Goal: Task Accomplishment & Management: Use online tool/utility

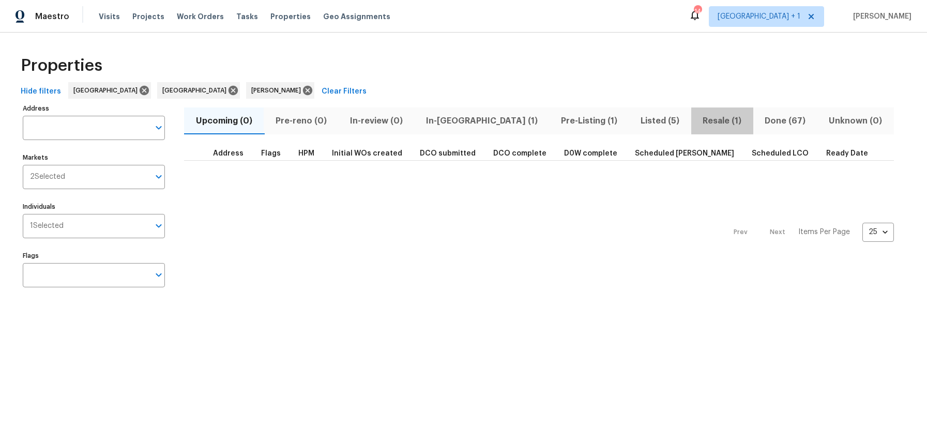
click at [698, 119] on span "Resale (1)" at bounding box center [723, 121] width 50 height 14
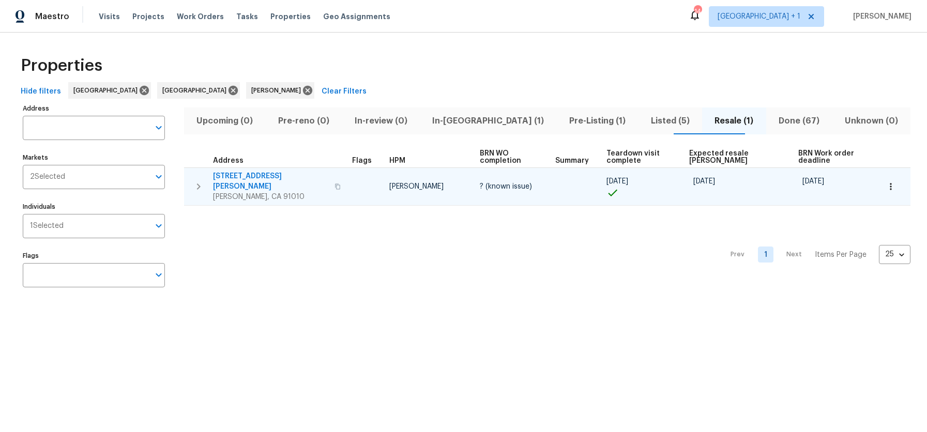
click at [335, 184] on icon "button" at bounding box center [338, 187] width 6 height 6
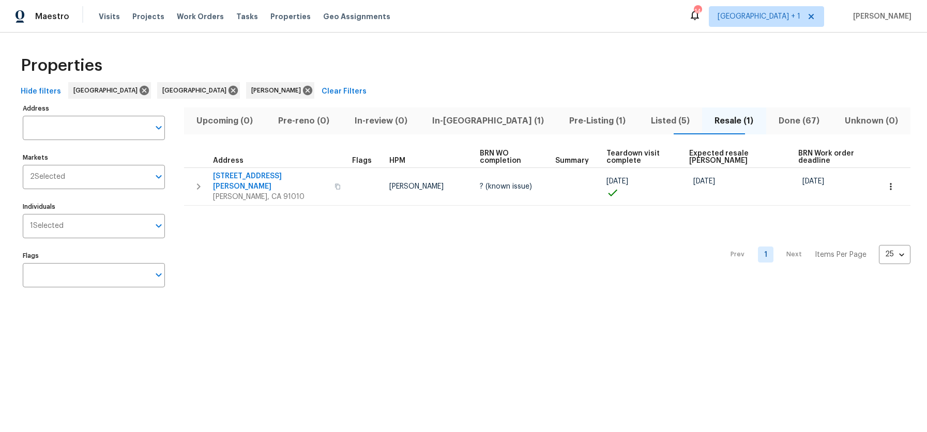
click at [566, 119] on span "Pre-Listing (1)" at bounding box center [597, 121] width 69 height 14
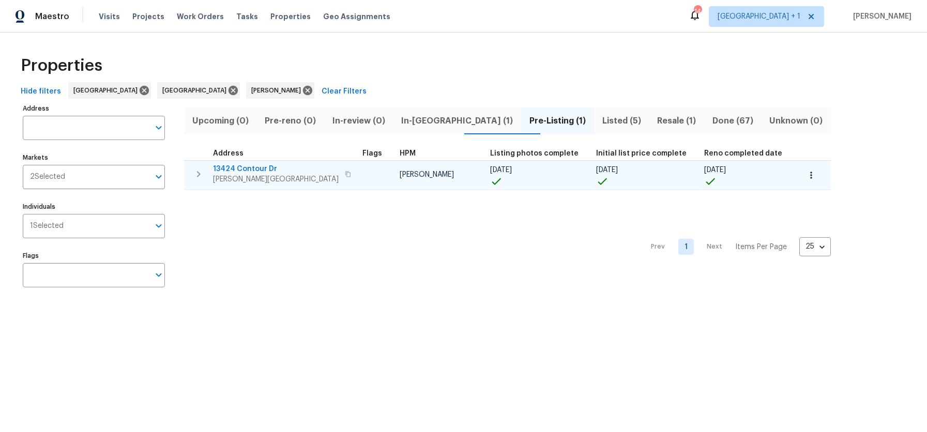
click at [345, 173] on icon "button" at bounding box center [347, 174] width 5 height 6
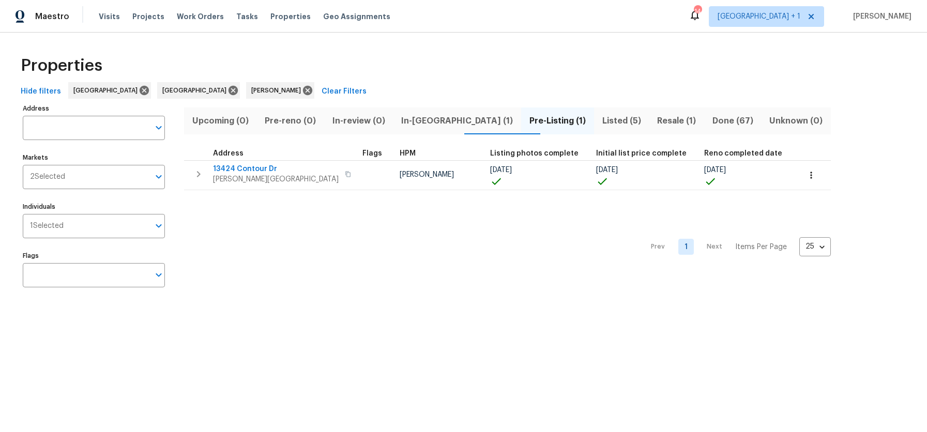
click at [464, 252] on div "Prev 1 Next Items Per Page 25 25 ​" at bounding box center [507, 244] width 647 height 108
drag, startPoint x: 328, startPoint y: 265, endPoint x: 308, endPoint y: 265, distance: 19.6
click at [327, 265] on div "Prev 1 Next Items Per Page 25 25 ​" at bounding box center [507, 244] width 647 height 108
click at [235, 242] on div "Prev 1 Next Items Per Page 25 25 ​" at bounding box center [507, 244] width 647 height 108
click at [398, 66] on div "Properties" at bounding box center [464, 65] width 894 height 33
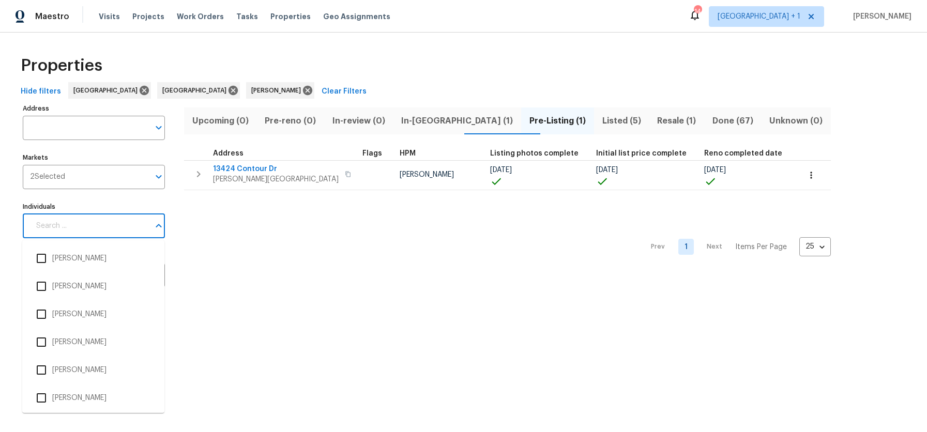
click at [81, 230] on input "Individuals" at bounding box center [89, 226] width 119 height 24
type input "[PERSON_NAME]"
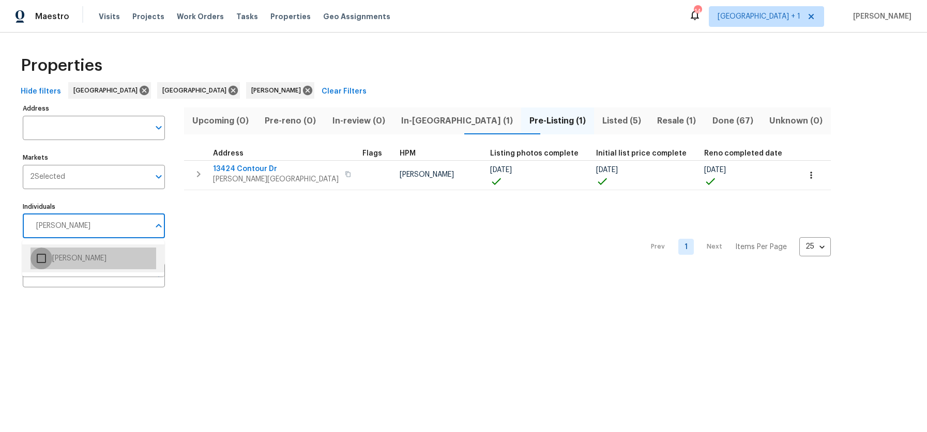
click at [44, 261] on input "checkbox" at bounding box center [42, 259] width 22 height 22
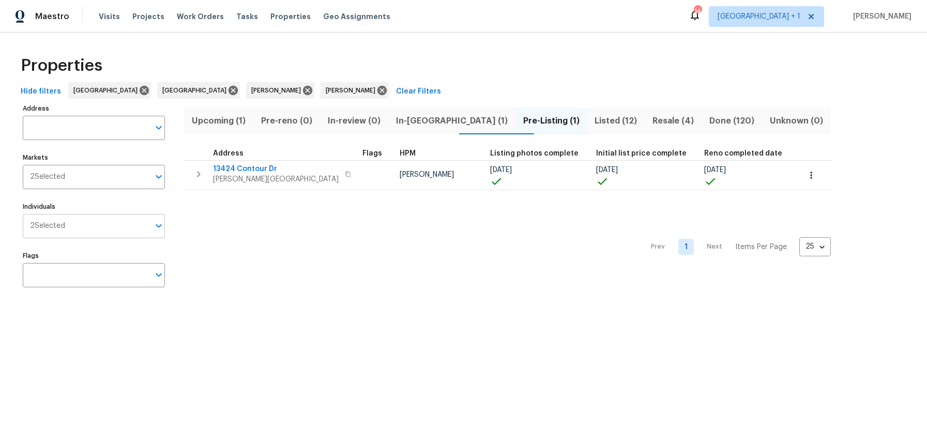
click at [100, 232] on input "Individuals" at bounding box center [107, 226] width 84 height 24
click at [104, 219] on input "Individuals" at bounding box center [107, 226] width 84 height 24
click at [99, 181] on input "Markets" at bounding box center [107, 177] width 84 height 24
click at [377, 93] on icon at bounding box center [381, 90] width 9 height 9
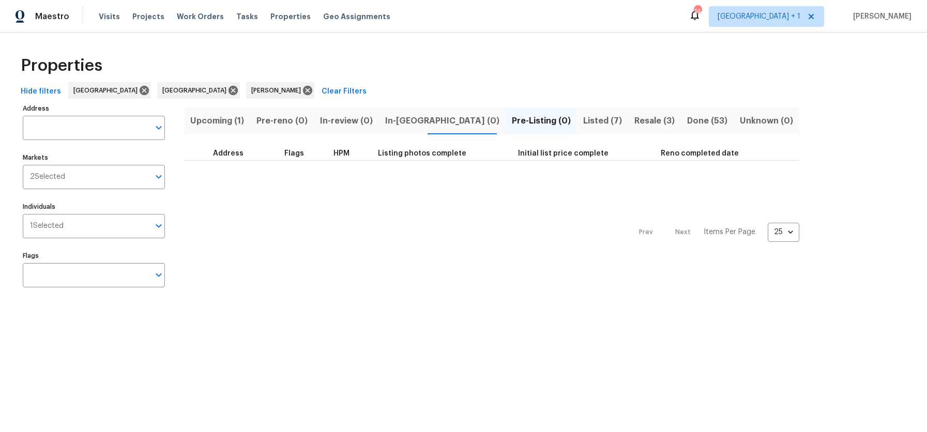
click at [583, 121] on span "Listed (7)" at bounding box center [602, 121] width 39 height 14
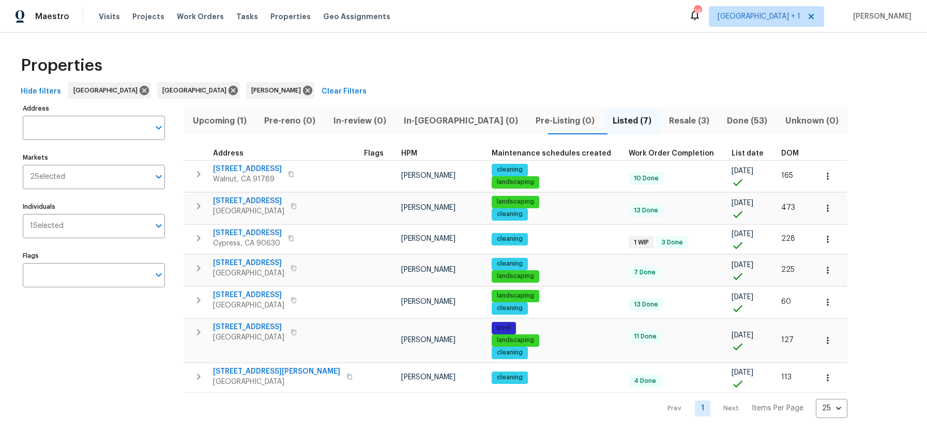
click at [647, 65] on div "Properties" at bounding box center [464, 65] width 894 height 33
click at [666, 118] on span "Resale (3)" at bounding box center [689, 121] width 46 height 14
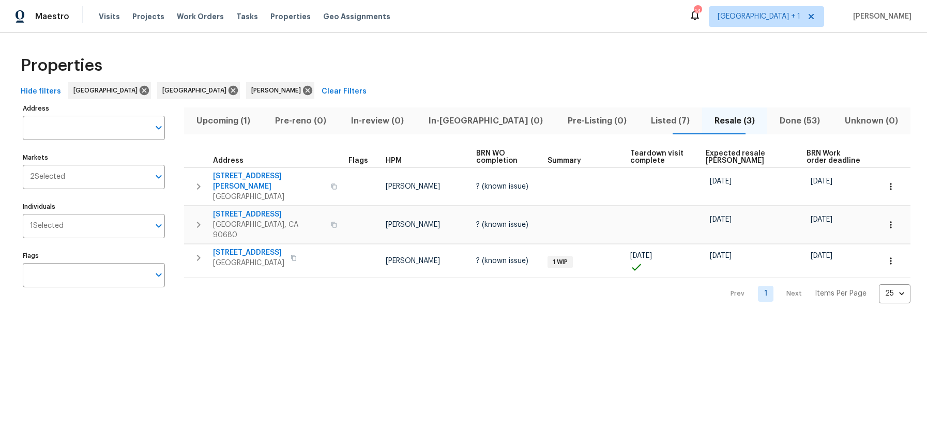
click at [526, 68] on div "Properties" at bounding box center [464, 65] width 894 height 33
click at [310, 64] on div "Properties" at bounding box center [464, 65] width 894 height 33
click at [419, 102] on div "Upcoming (1) Pre-reno (0) In-review (0) In-reno (0) Pre-Listing (0) Listed (7) …" at bounding box center [547, 202] width 726 height 202
click at [75, 320] on html "Maestro Visits Projects Work Orders Tasks Properties Geo Assignments 14 [GEOGRA…" at bounding box center [463, 160] width 927 height 320
click at [167, 49] on div "Properties" at bounding box center [464, 65] width 894 height 33
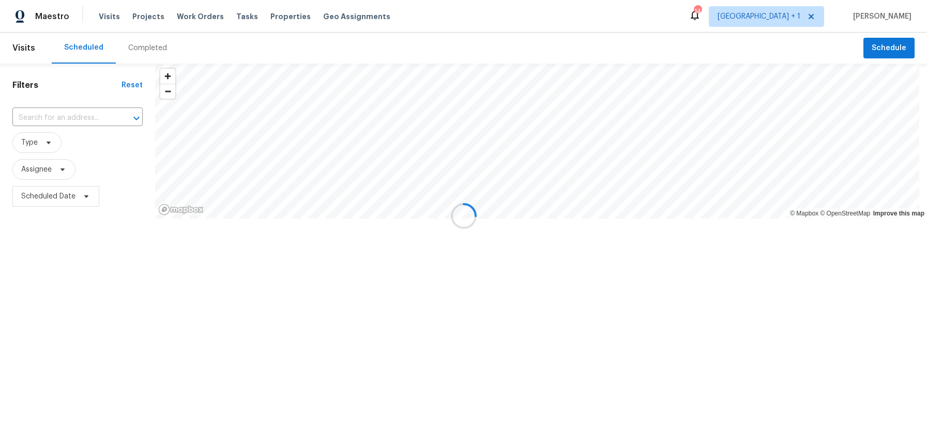
click at [104, 18] on div at bounding box center [463, 216] width 927 height 432
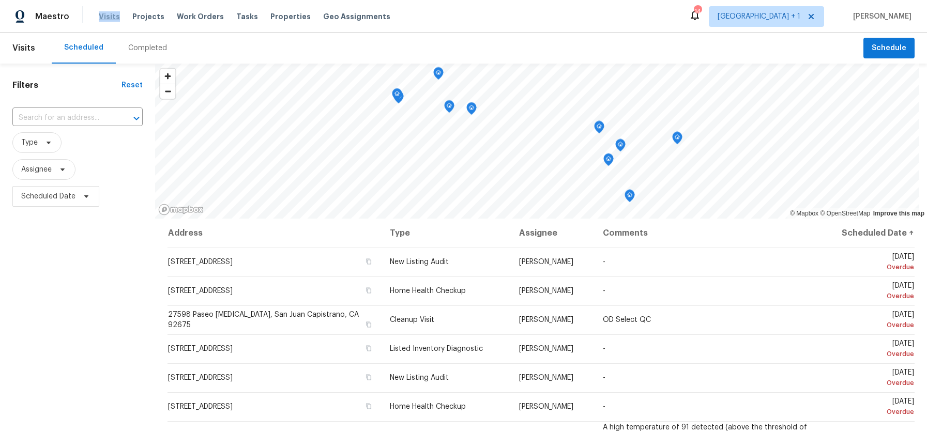
click at [105, 18] on span "Visits" at bounding box center [109, 16] width 21 height 10
click at [54, 192] on span "Scheduled Date" at bounding box center [48, 196] width 54 height 10
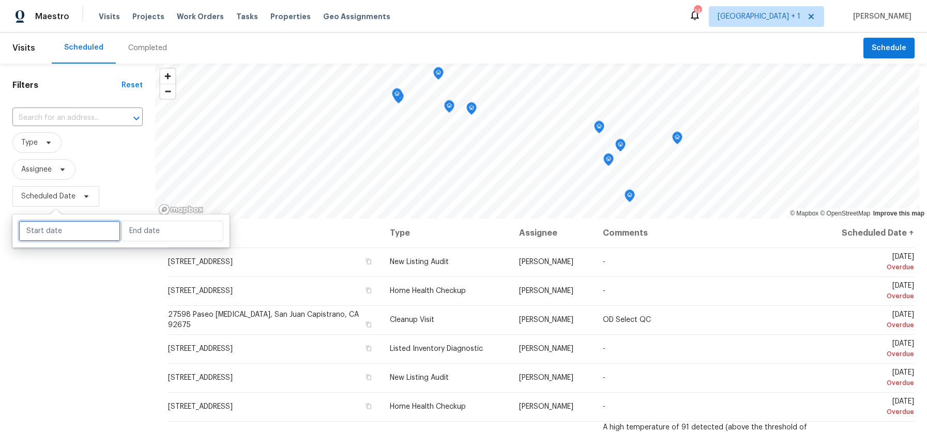
select select "7"
select select "2025"
select select "8"
select select "2025"
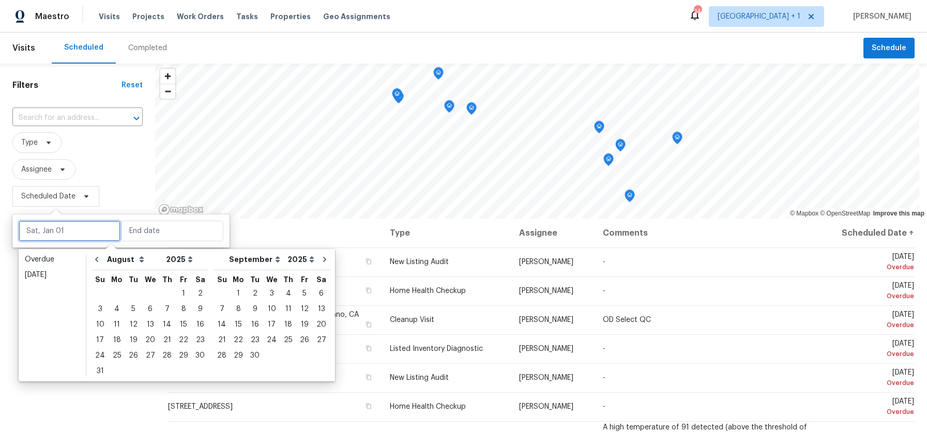
click at [68, 230] on input "text" at bounding box center [70, 231] width 102 height 21
click at [183, 324] on div "15" at bounding box center [183, 324] width 17 height 14
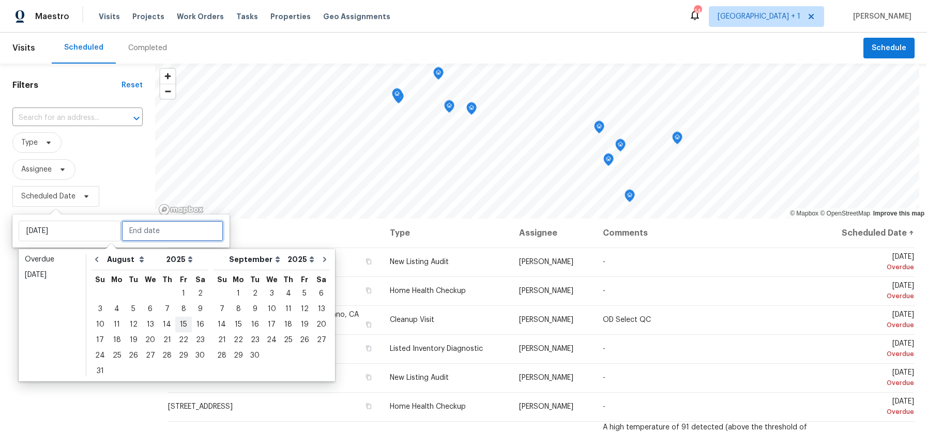
type input "[DATE]"
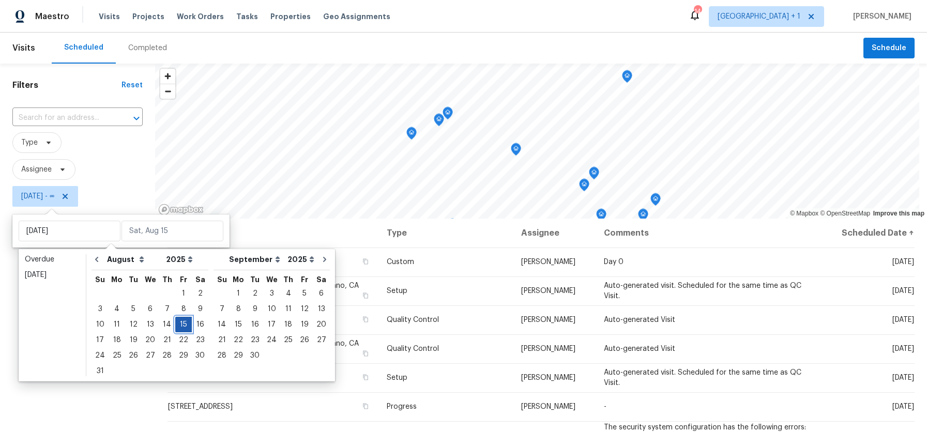
click at [183, 324] on div "15" at bounding box center [183, 324] width 17 height 14
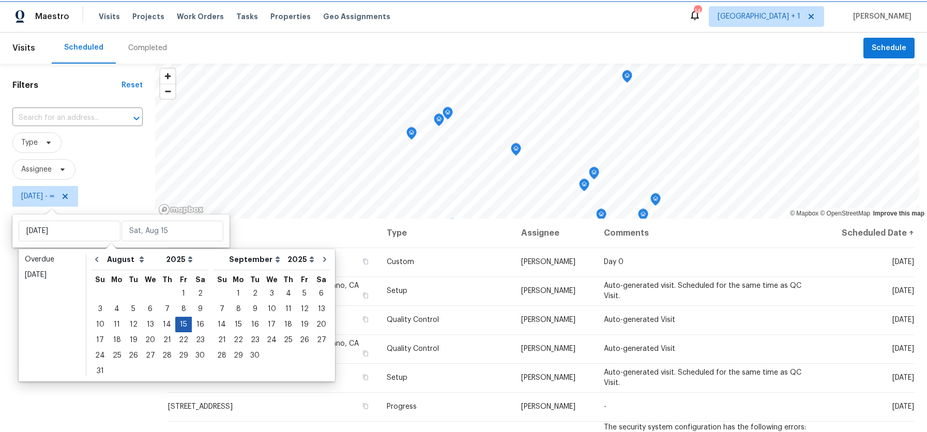
type input "Fri, Aug 15"
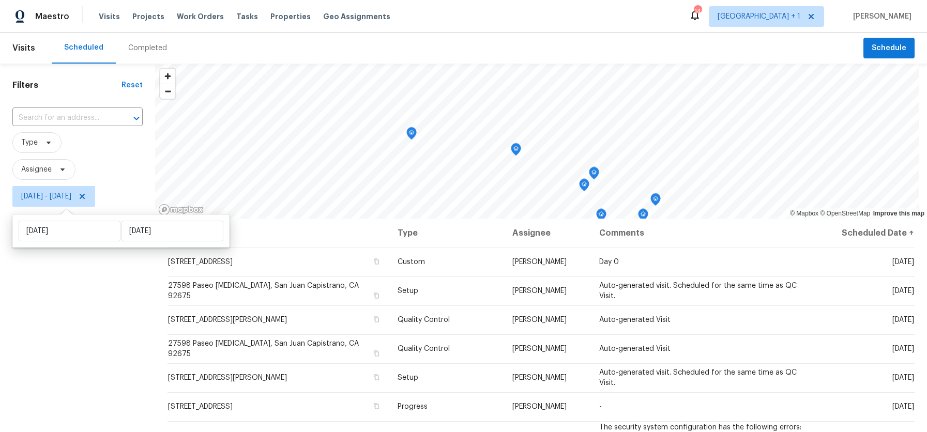
click at [72, 340] on div "Filters Reset ​ Type Assignee Fri, Aug 15 - Fri, Aug 15" at bounding box center [77, 314] width 155 height 501
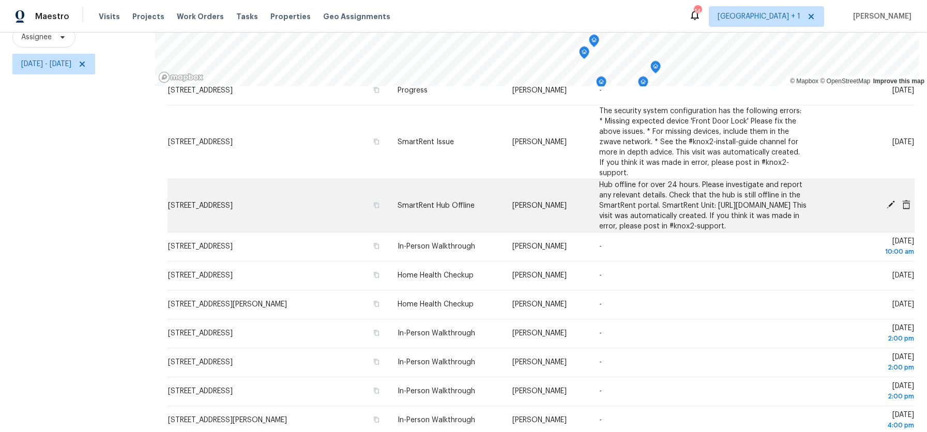
scroll to position [196, 0]
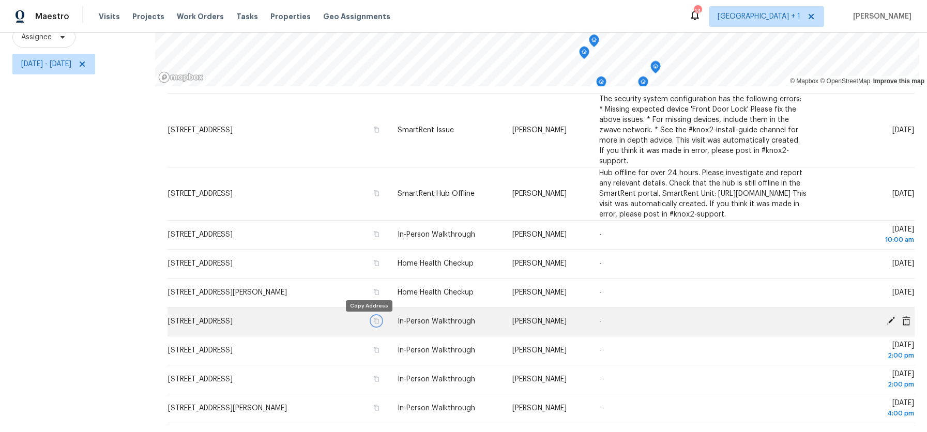
click at [374, 322] on icon "button" at bounding box center [376, 322] width 5 height 6
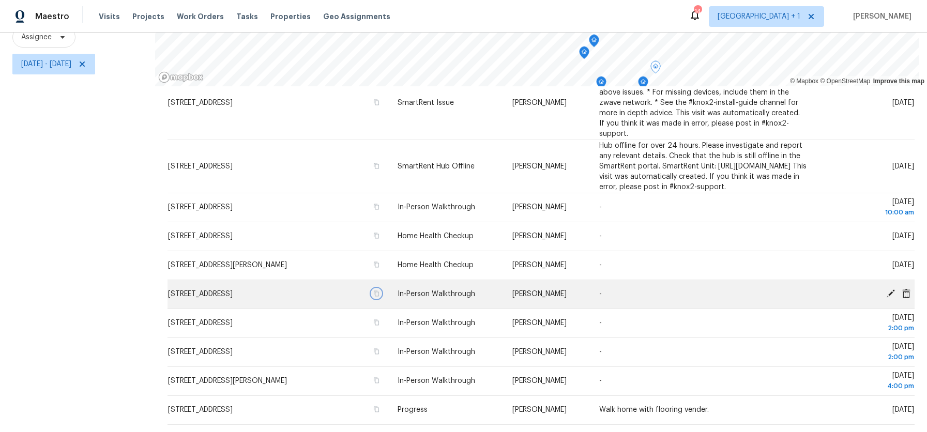
scroll to position [235, 0]
